Goal: Transaction & Acquisition: Purchase product/service

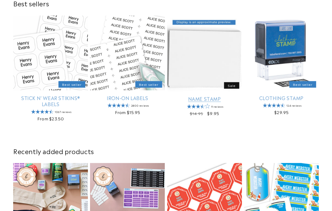
click at [211, 96] on link "Name Stamp" at bounding box center [204, 99] width 75 height 6
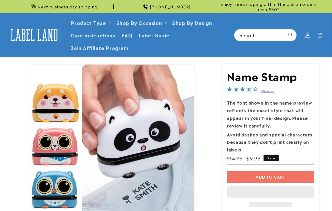
scroll to position [99, 0]
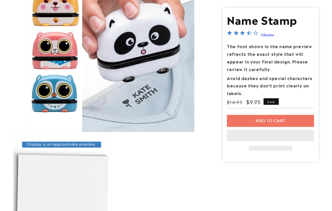
click at [274, 120] on div "Add to cart This item is a recurring or deferred purchase. By continuing, I agr…" at bounding box center [270, 133] width 87 height 36
click at [284, 124] on div "Add to cart This item is a recurring or deferred purchase. By continuing, I agr…" at bounding box center [270, 133] width 87 height 36
click at [269, 120] on div "Add to cart This item is a recurring or deferred purchase. By continuing, I agr…" at bounding box center [270, 133] width 87 height 36
drag, startPoint x: 262, startPoint y: 122, endPoint x: 263, endPoint y: 117, distance: 4.5
click at [262, 122] on div "Add to cart This item is a recurring or deferred purchase. By continuing, I agr…" at bounding box center [270, 133] width 87 height 36
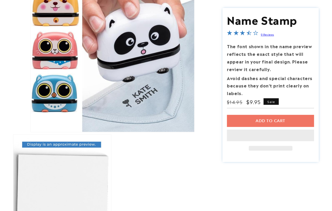
click at [269, 123] on div "Add to cart This item is a recurring or deferred purchase. By continuing, I agr…" at bounding box center [270, 133] width 87 height 36
